Goal: Check status: Check status

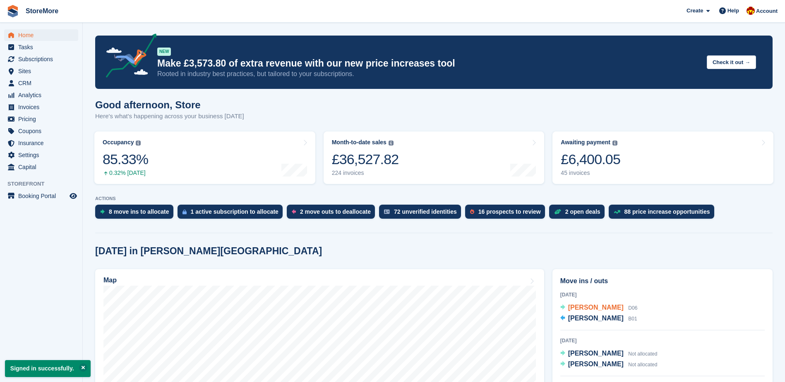
click at [597, 310] on span "[PERSON_NAME]" at bounding box center [595, 307] width 55 height 7
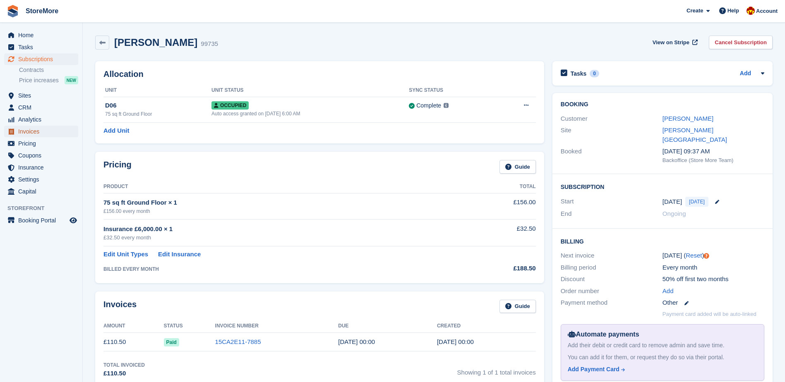
click at [46, 134] on span "Invoices" at bounding box center [43, 132] width 50 height 12
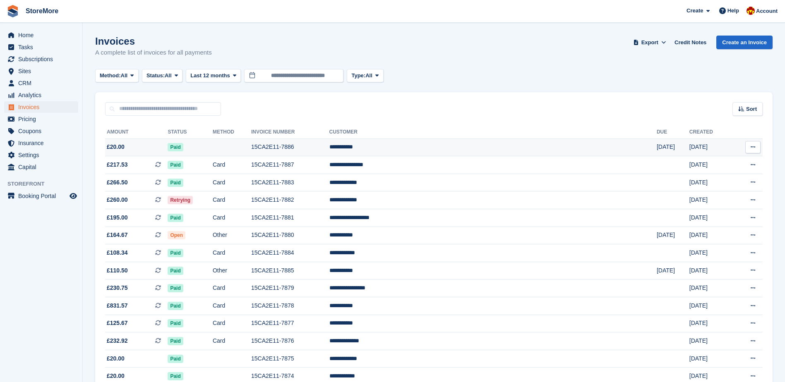
click at [135, 145] on span "£20.00" at bounding box center [136, 147] width 62 height 9
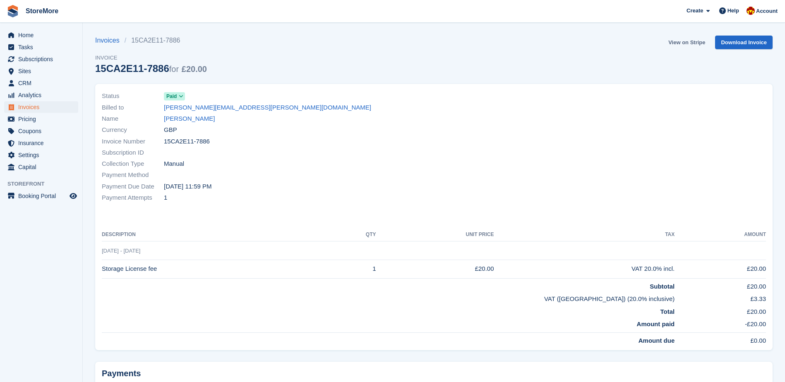
click at [684, 44] on link "View on Stripe" at bounding box center [686, 43] width 43 height 14
click at [698, 43] on link "View on Stripe" at bounding box center [686, 43] width 43 height 14
click at [65, 38] on span "Home" at bounding box center [43, 35] width 50 height 12
